Goal: Information Seeking & Learning: Learn about a topic

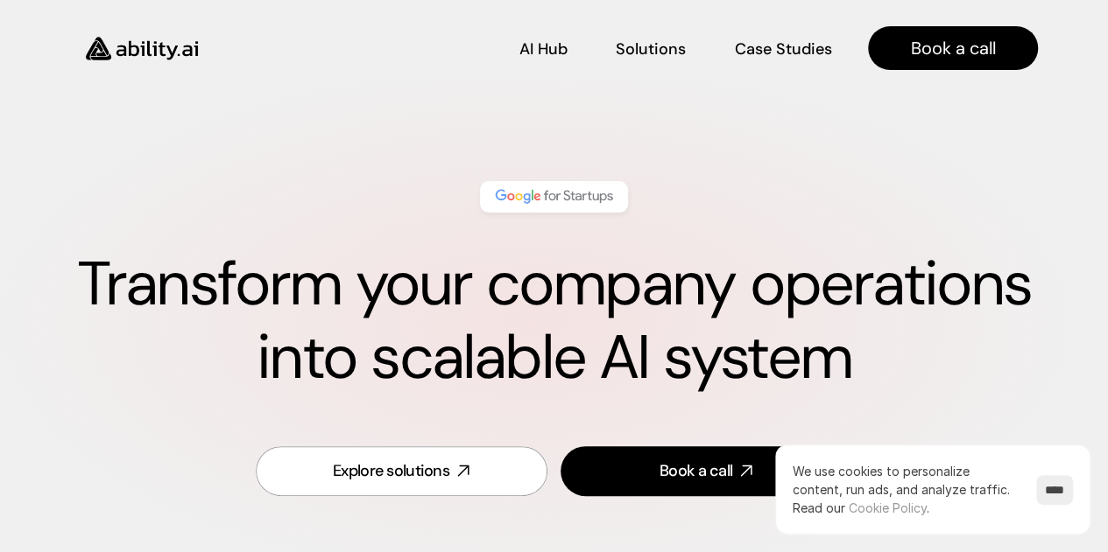
click at [1049, 487] on input "****" at bounding box center [1054, 490] width 37 height 30
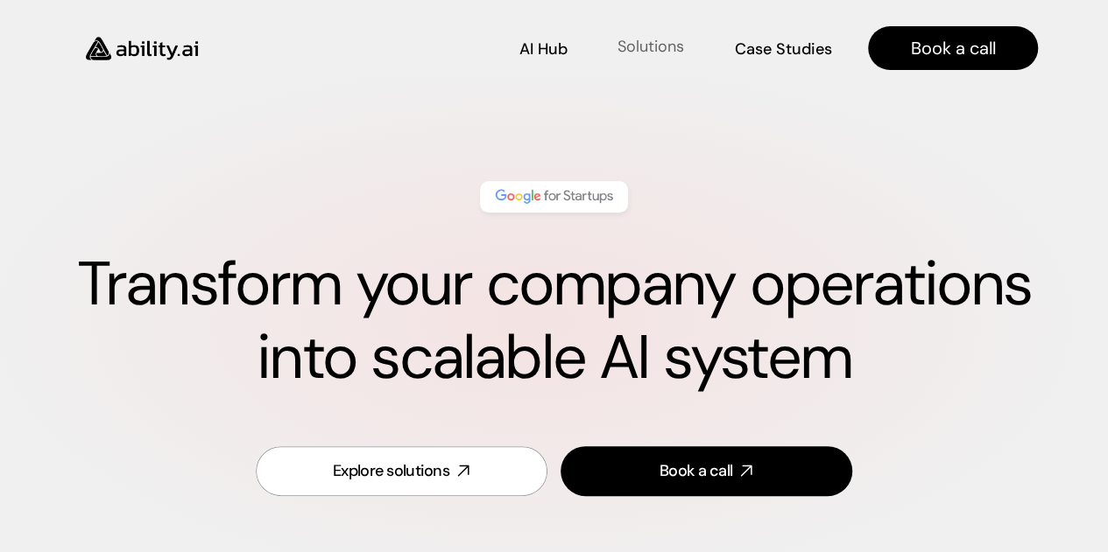
click at [644, 41] on p "Solutions" at bounding box center [650, 47] width 67 height 22
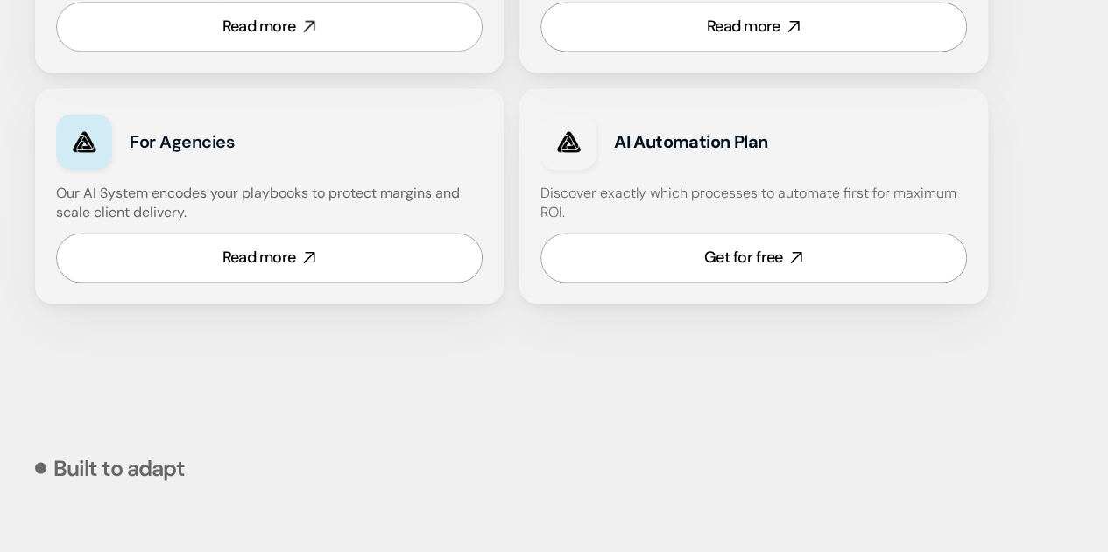
scroll to position [1340, 0]
click at [246, 251] on div "Read more" at bounding box center [259, 257] width 74 height 22
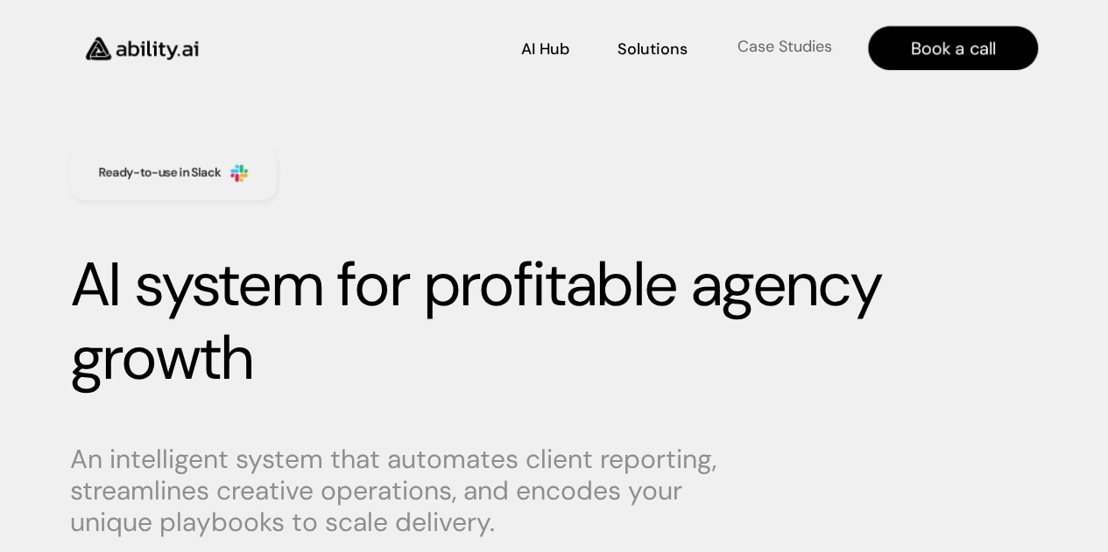
click at [773, 52] on p "Case Studies" at bounding box center [783, 47] width 95 height 22
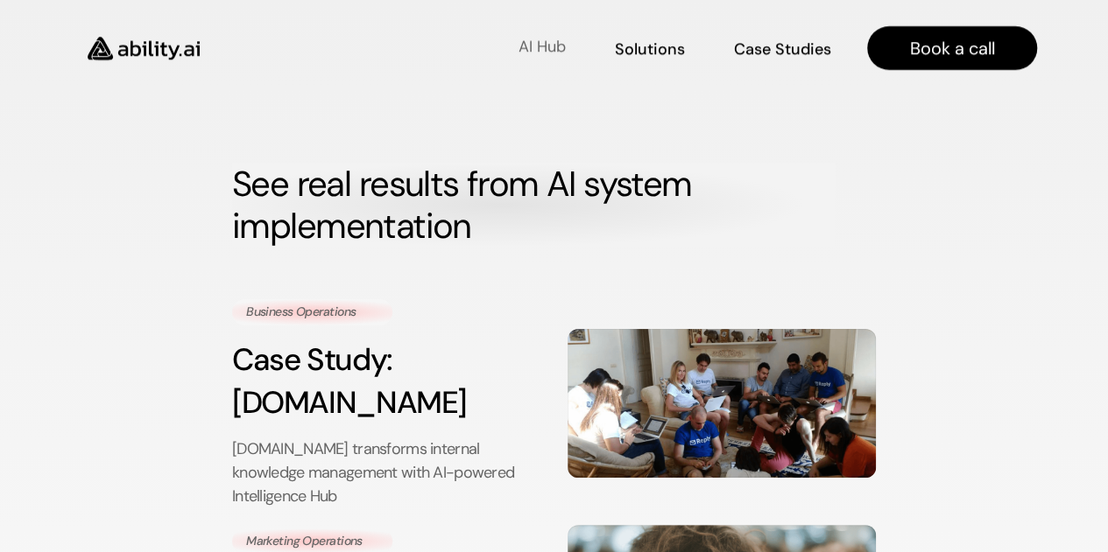
click at [524, 48] on p "AI Hub" at bounding box center [541, 47] width 47 height 22
